Goal: Information Seeking & Learning: Learn about a topic

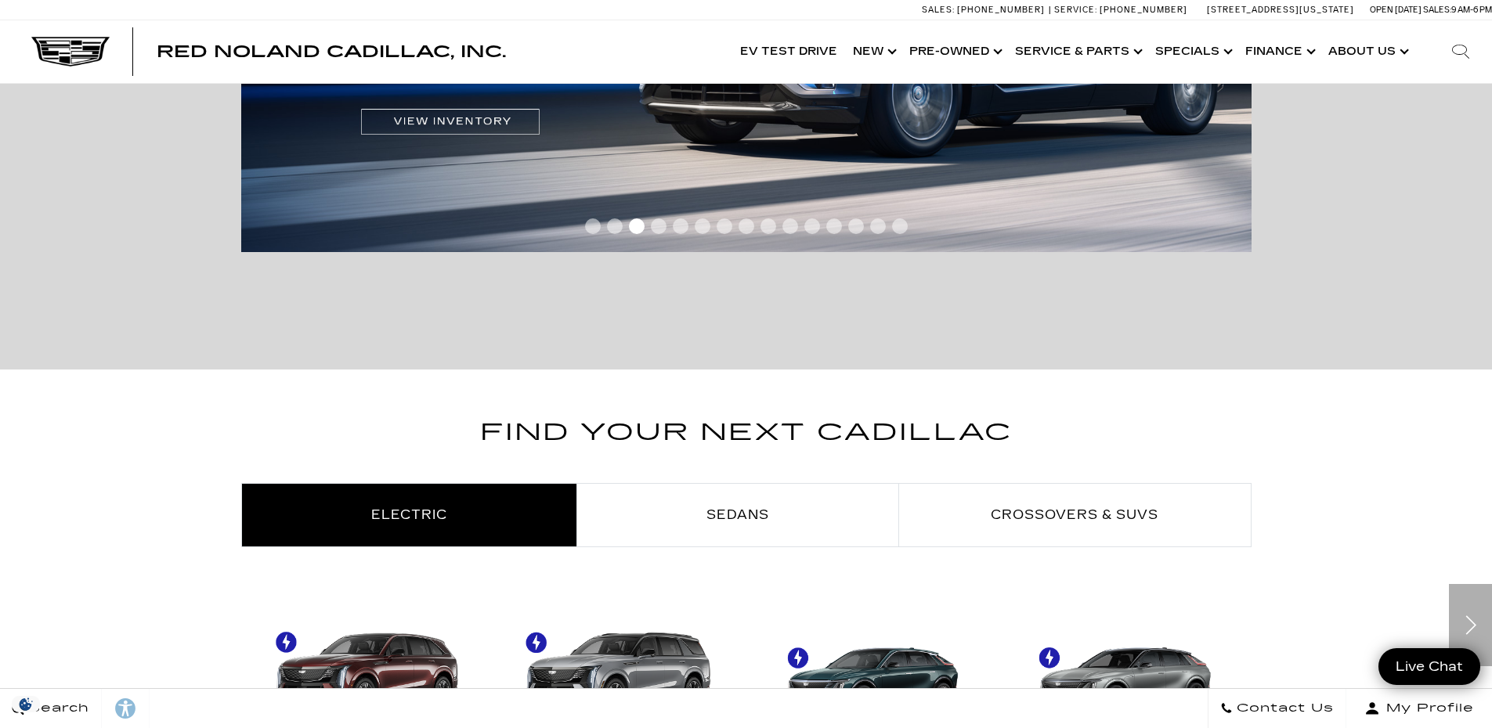
scroll to position [940, 0]
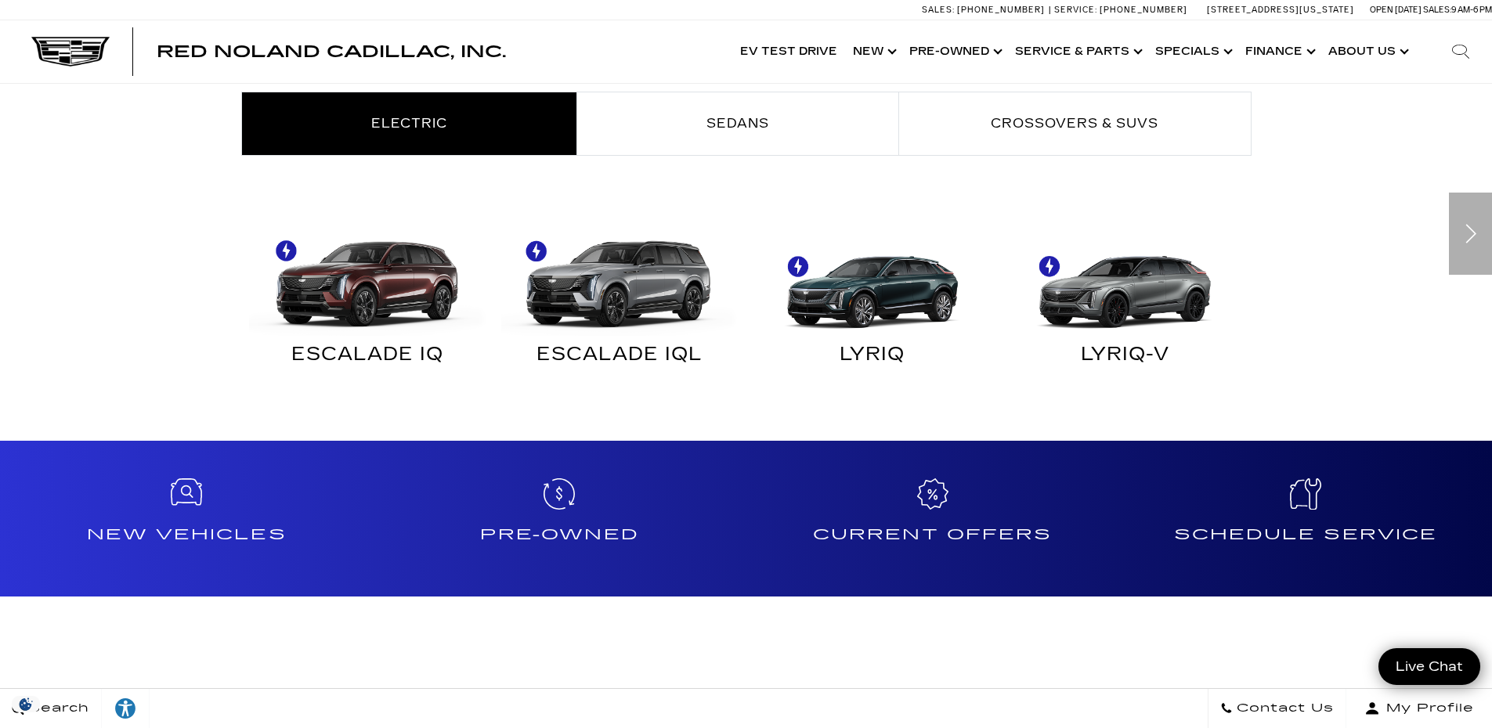
click at [1465, 237] on div "Next" at bounding box center [1470, 234] width 43 height 82
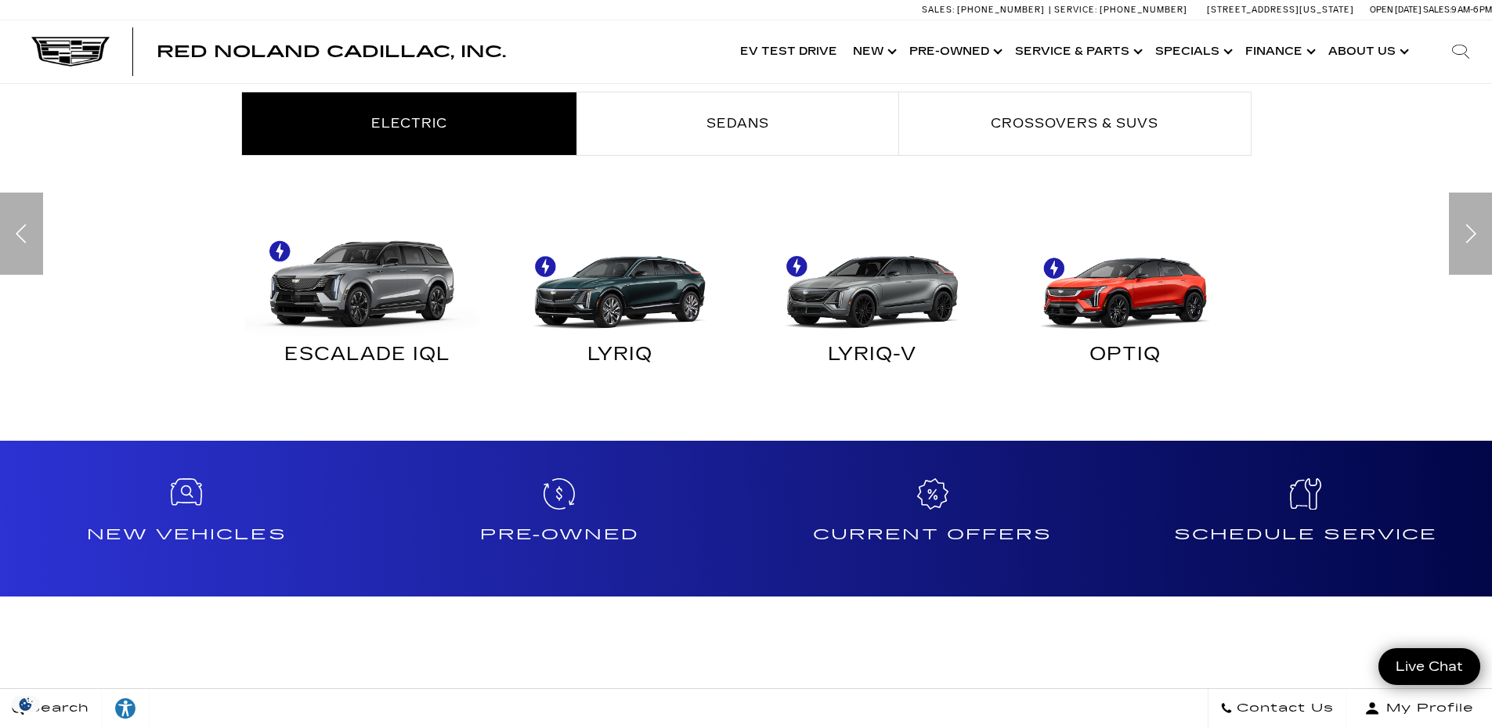
click at [339, 283] on img "Electric" at bounding box center [363, 276] width 237 height 118
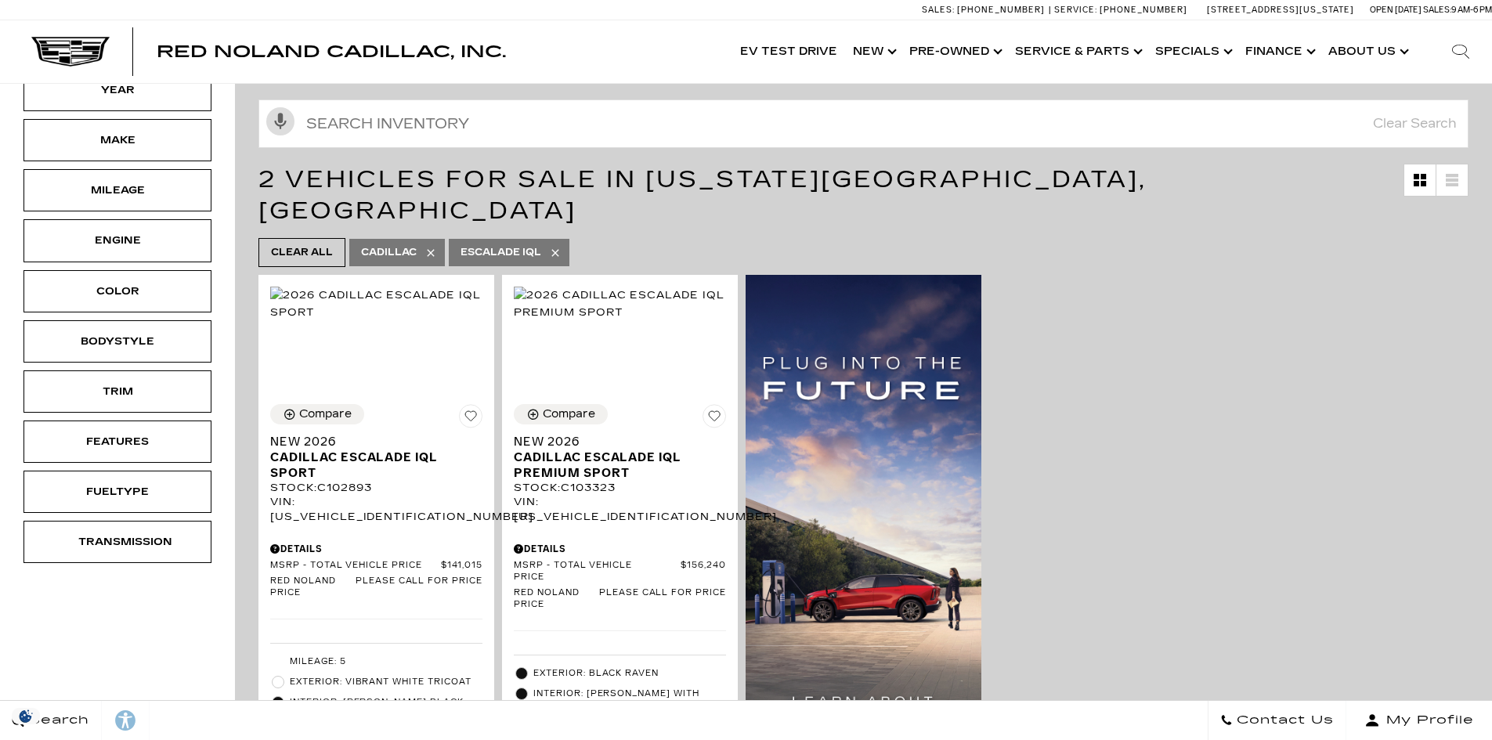
scroll to position [235, 0]
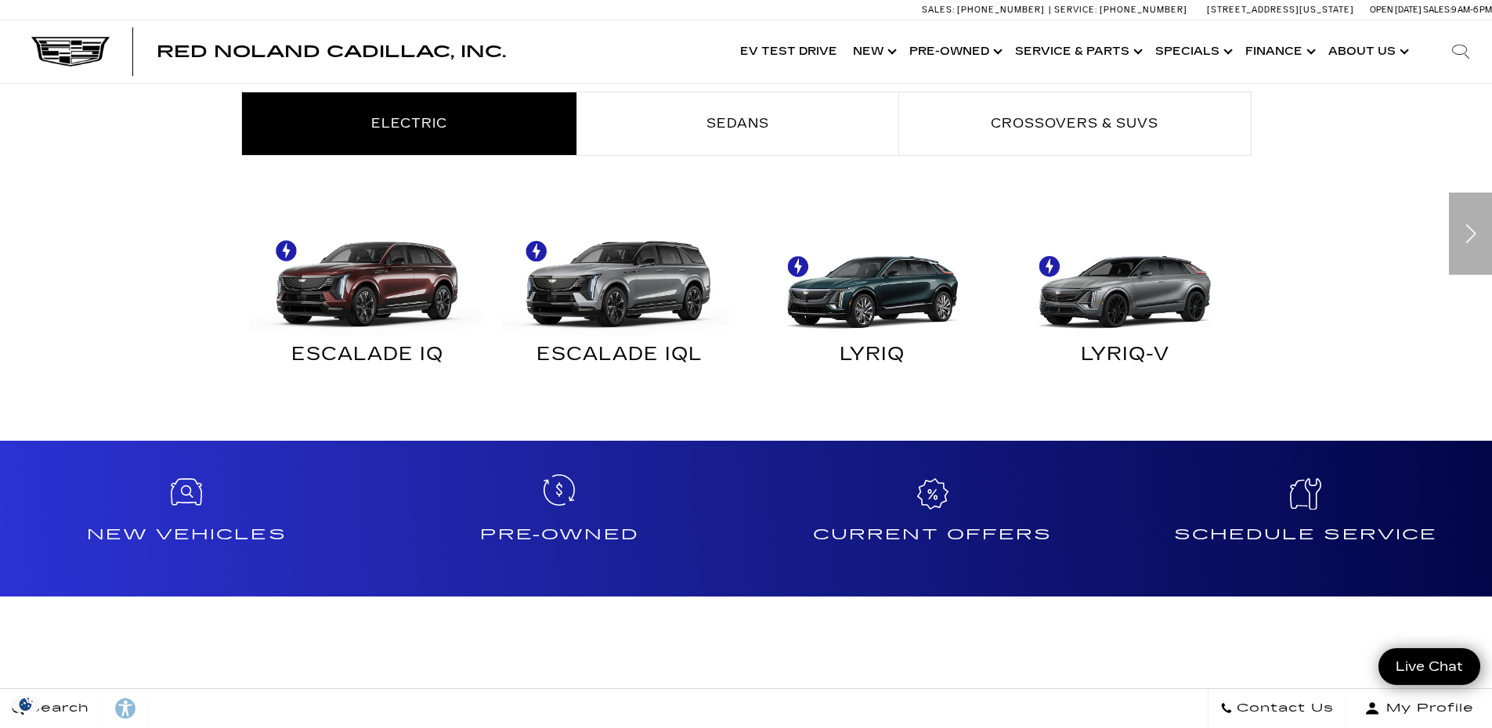
click at [558, 519] on div "Pre-Owned" at bounding box center [559, 519] width 373 height 157
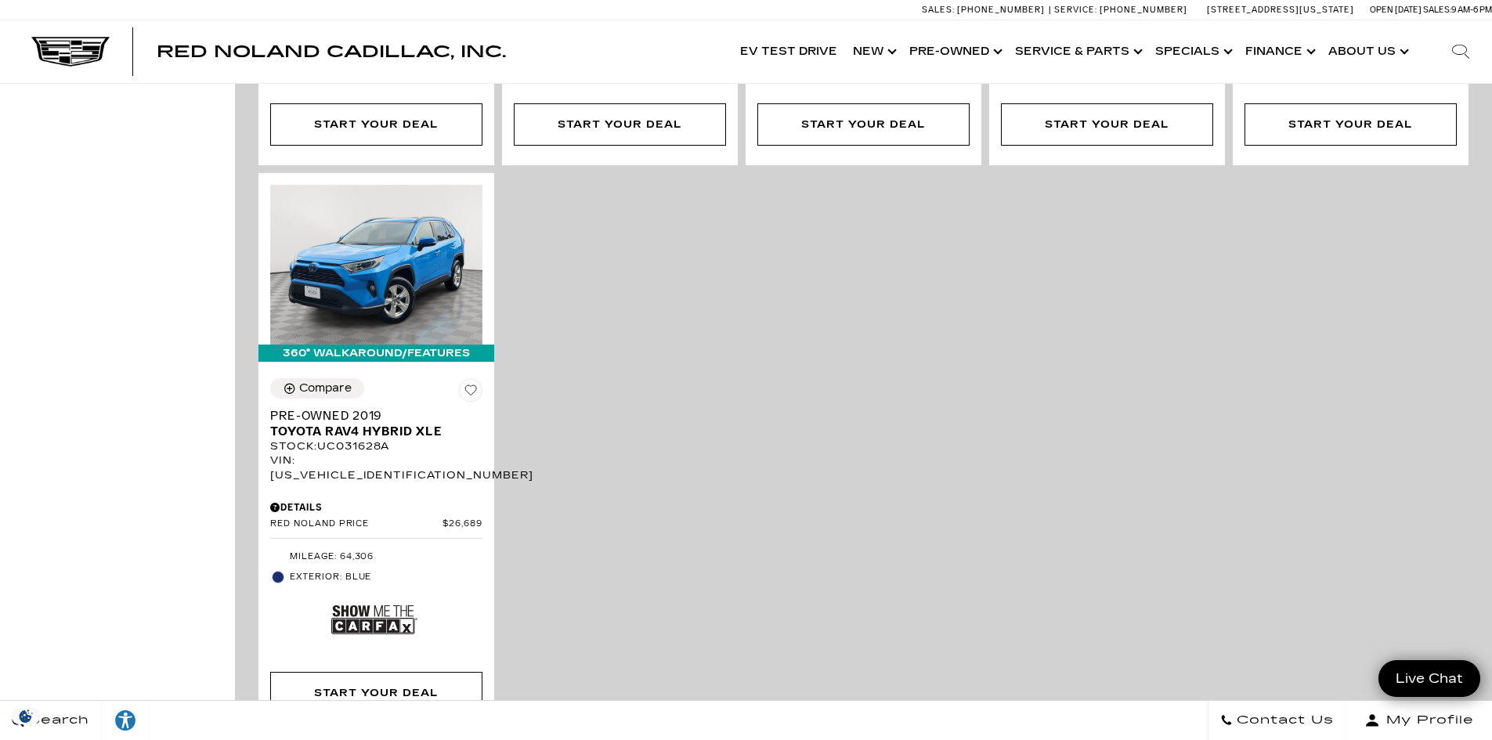
scroll to position [2976, 0]
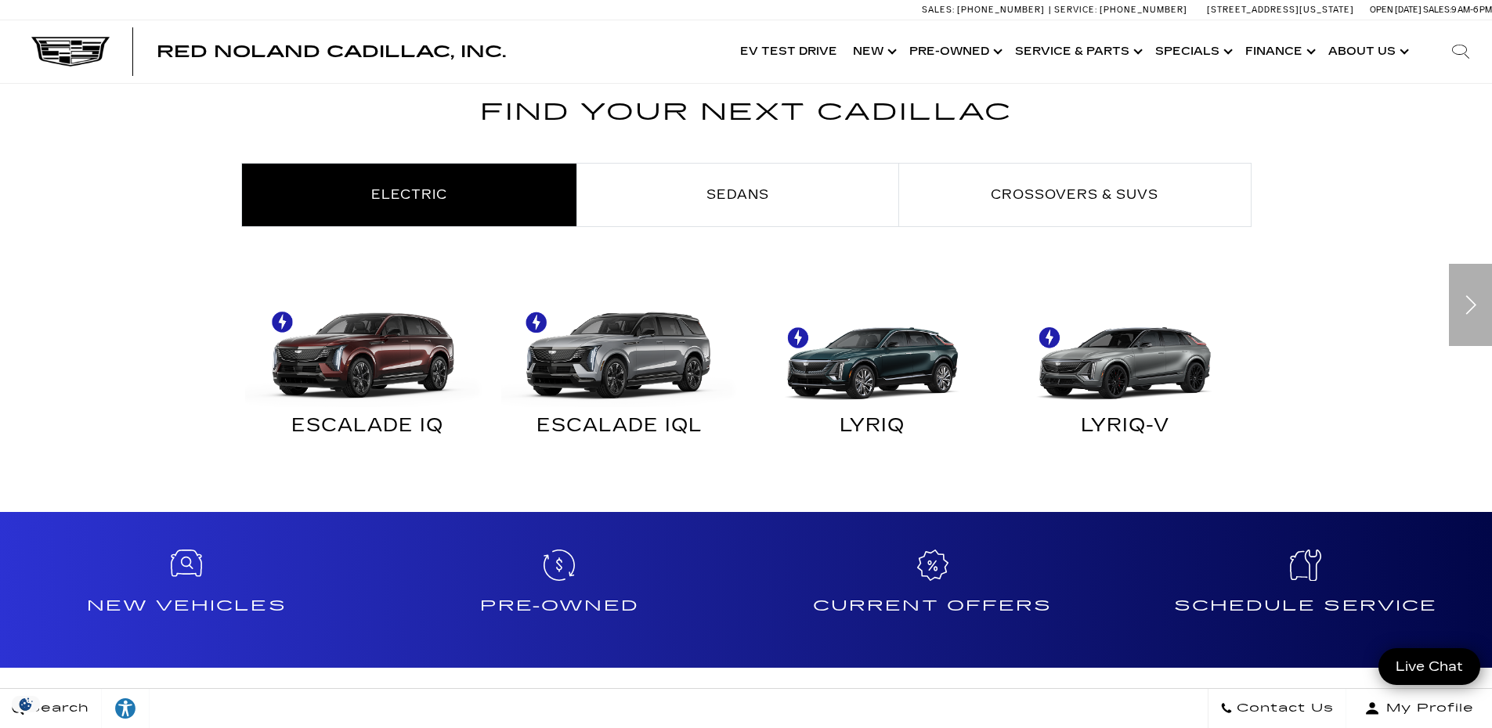
scroll to position [548, 0]
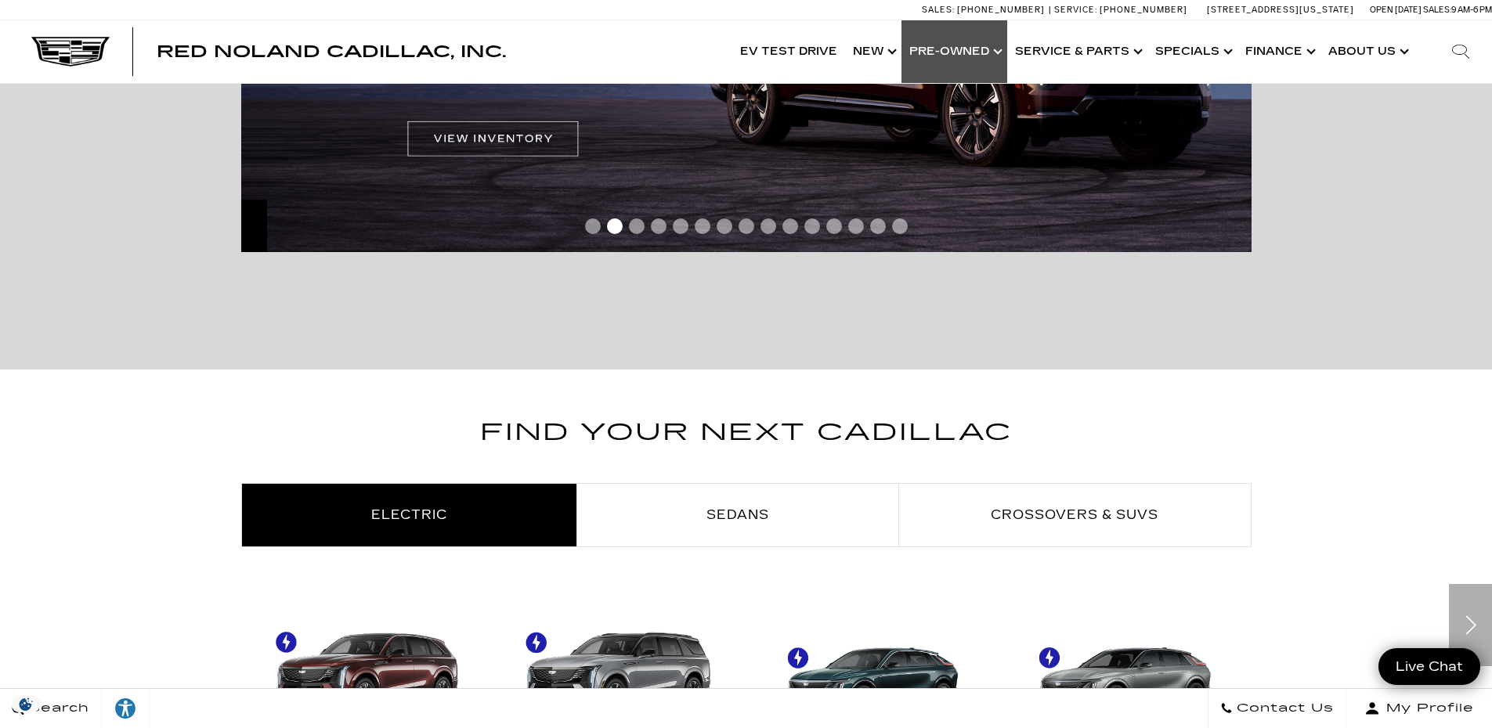
click at [935, 43] on link "Show Pre-Owned" at bounding box center [954, 51] width 106 height 63
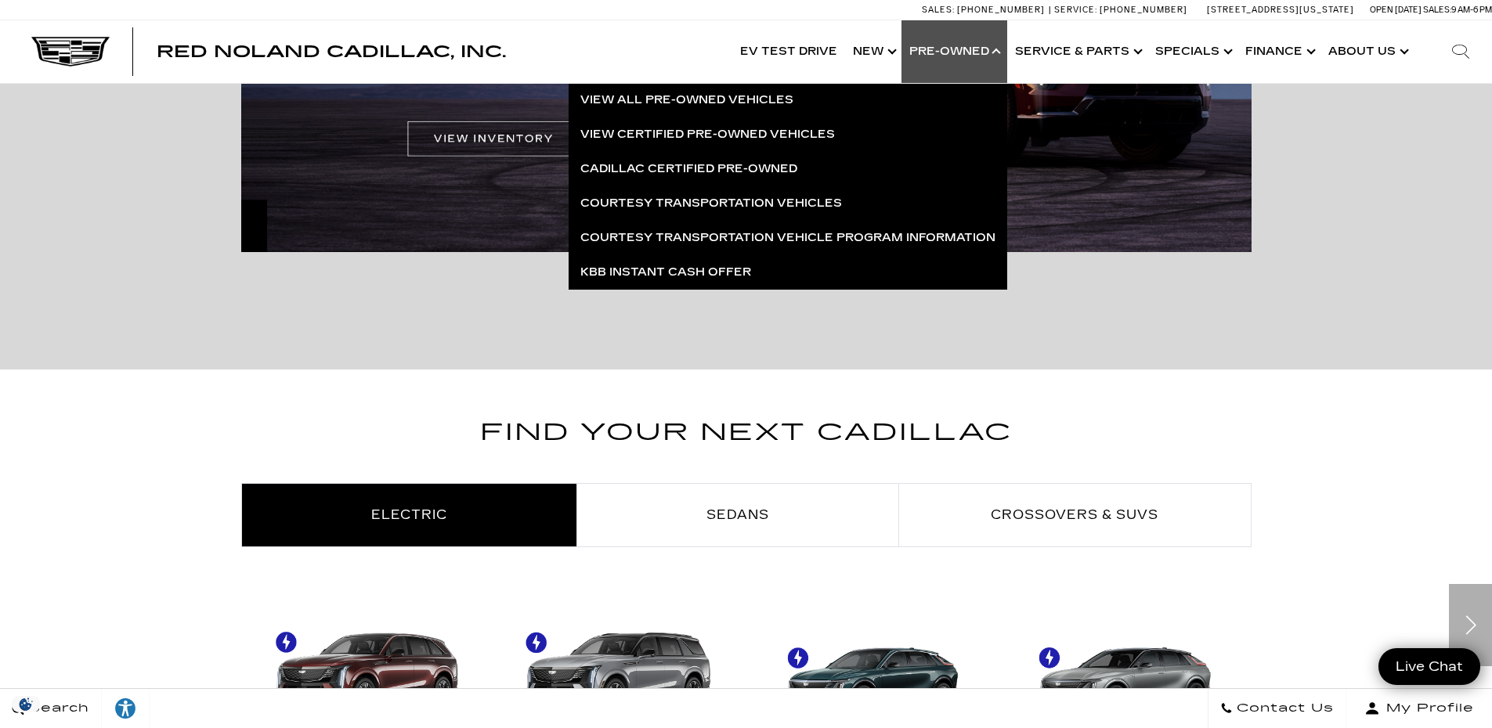
click at [451, 377] on section "Find Your Next Cadillac Electric Sedans Crossovers & SUVs ESCALADE IQ" at bounding box center [746, 601] width 1492 height 463
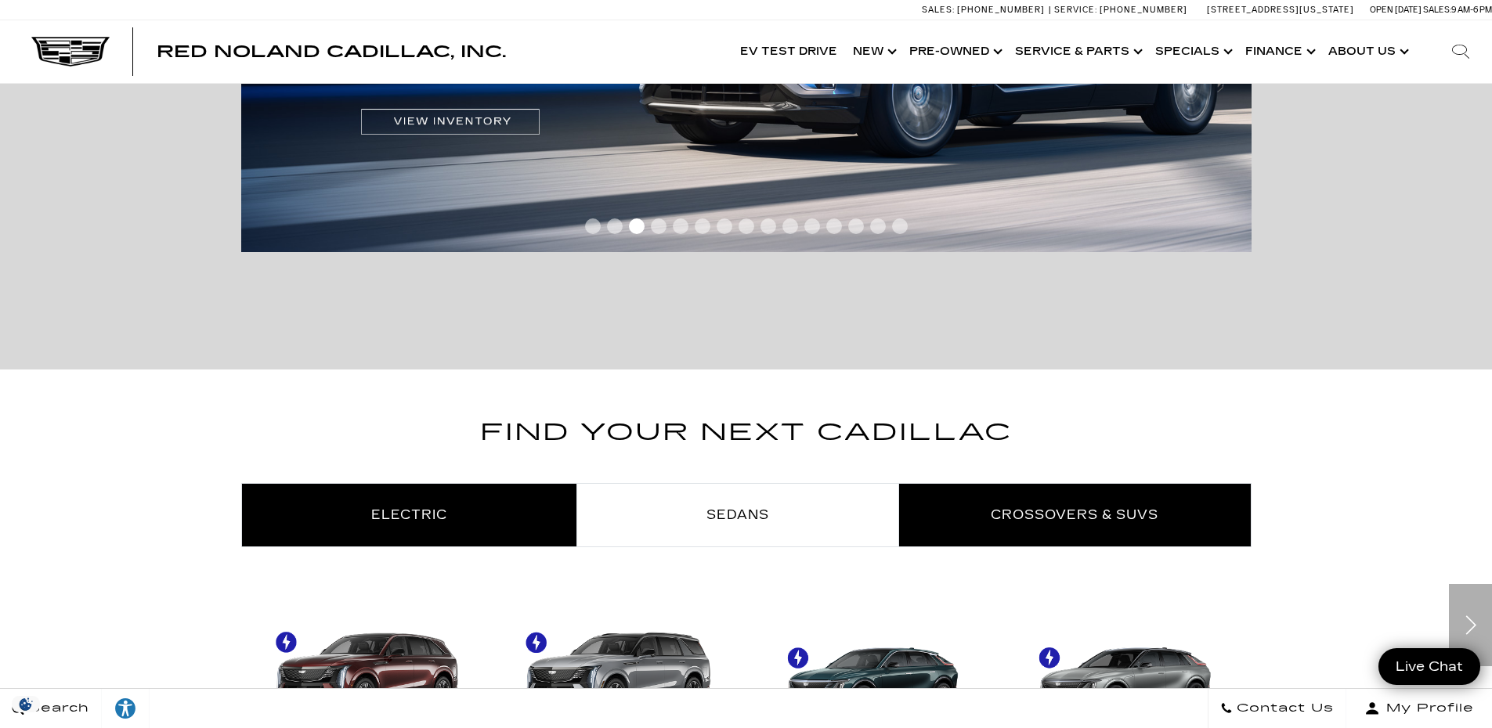
click at [975, 499] on link "Crossovers & SUVs" at bounding box center [1075, 515] width 352 height 63
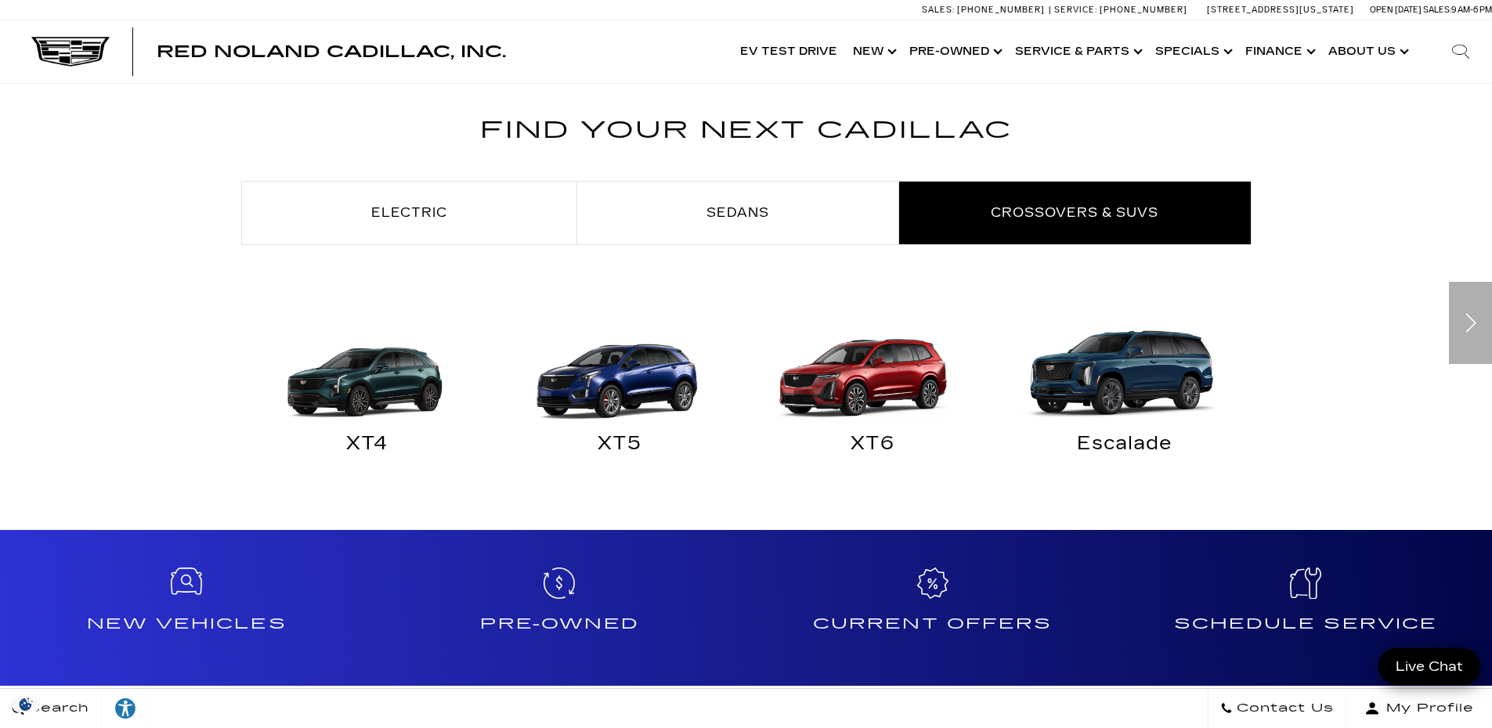
scroll to position [861, 0]
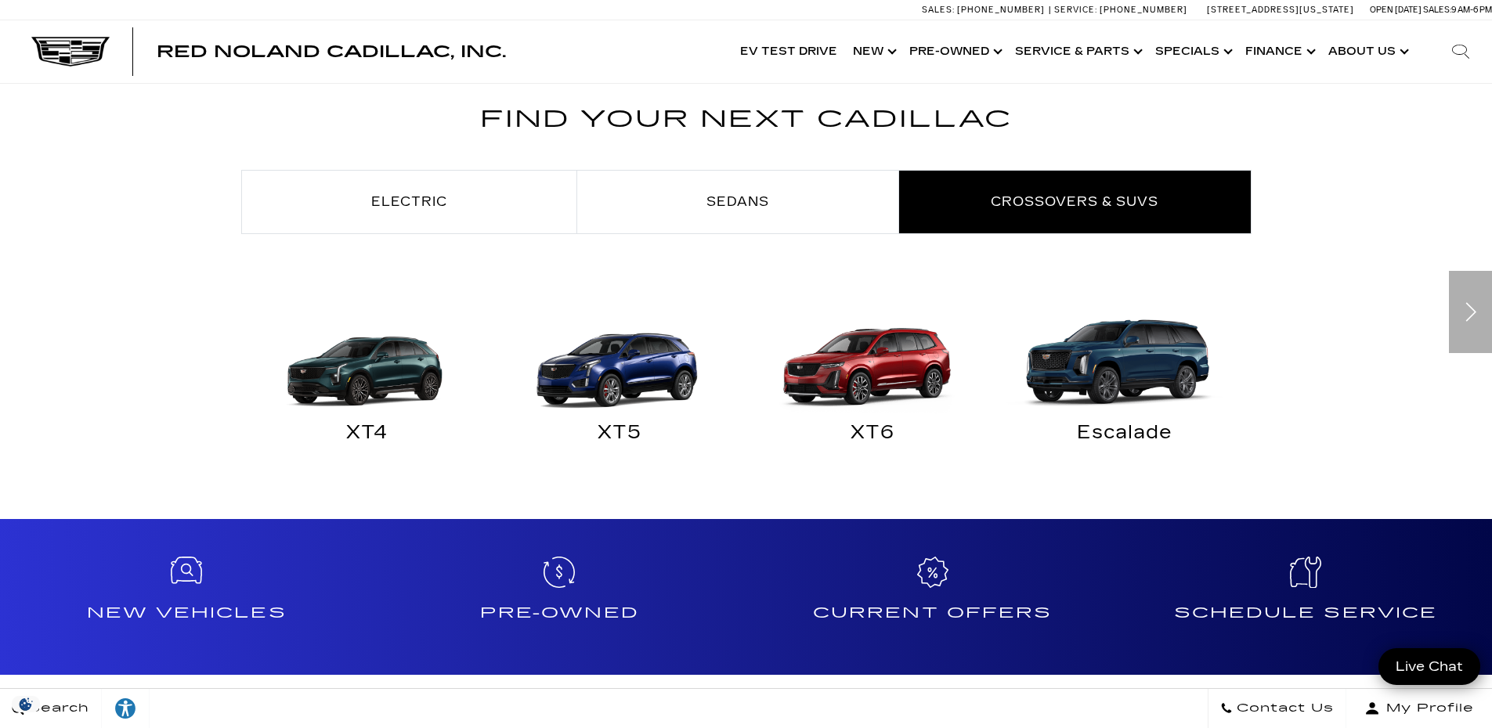
click at [1174, 364] on img "Crossovers & SUVs" at bounding box center [1120, 354] width 237 height 118
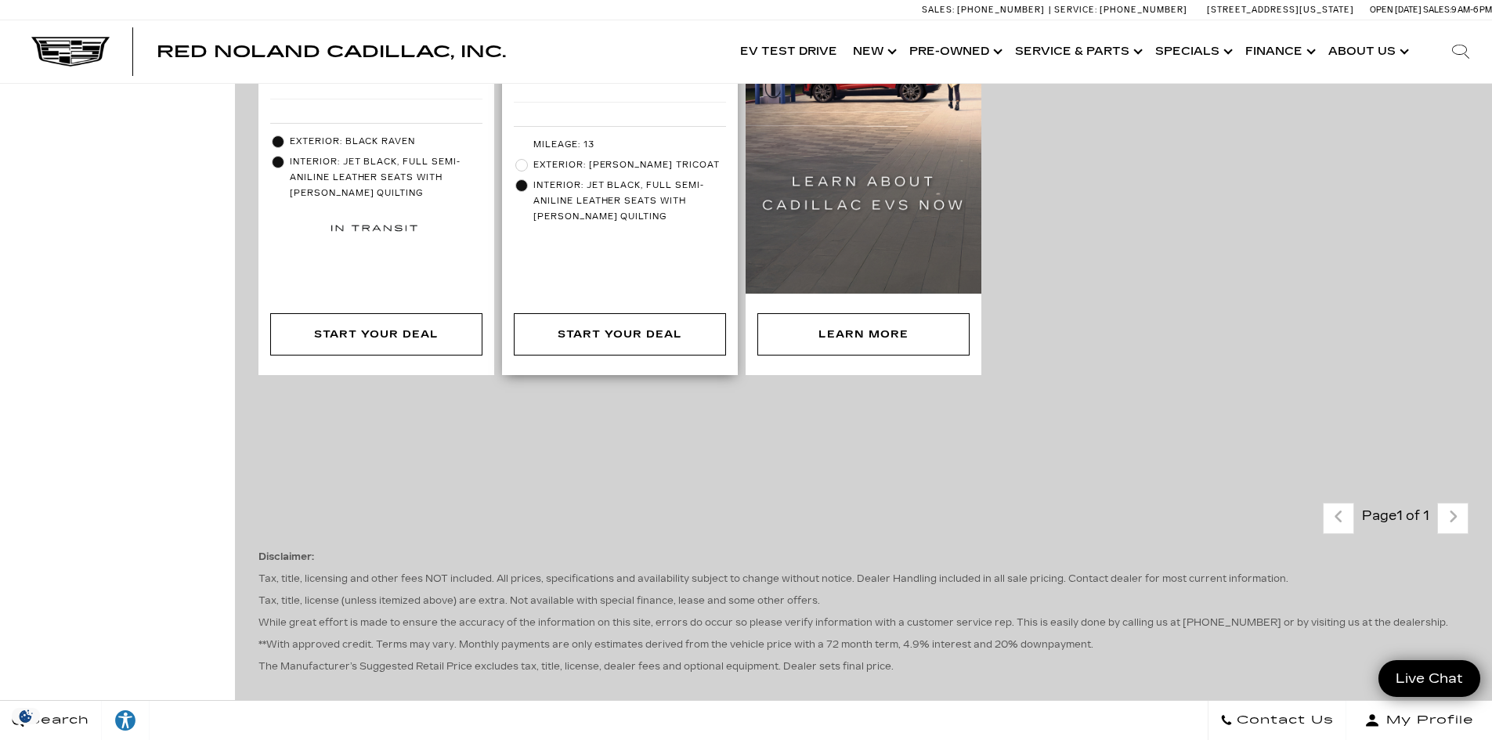
scroll to position [783, 0]
